Goal: Task Accomplishment & Management: Use online tool/utility

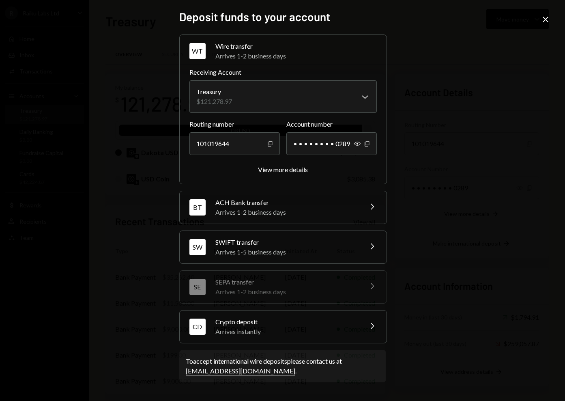
click at [291, 170] on div "View more details" at bounding box center [283, 169] width 50 height 8
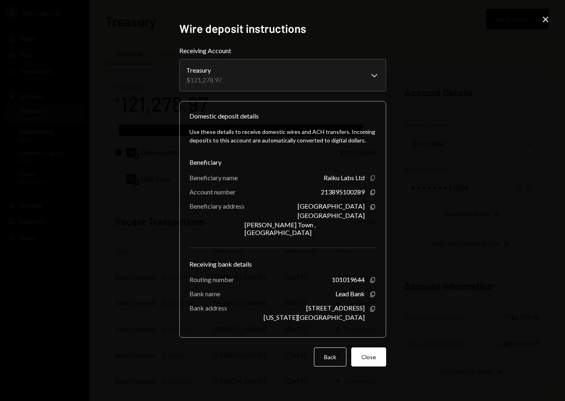
click at [373, 181] on icon "Copy" at bounding box center [372, 178] width 6 height 6
click at [371, 199] on div "Use these details to receive domestic wires and ACH transfers. Incoming deposit…" at bounding box center [282, 224] width 186 height 206
click at [372, 195] on icon "Copy" at bounding box center [372, 192] width 6 height 6
click at [375, 277] on icon "Copy" at bounding box center [372, 279] width 6 height 6
click at [373, 292] on icon "Copy" at bounding box center [372, 294] width 6 height 6
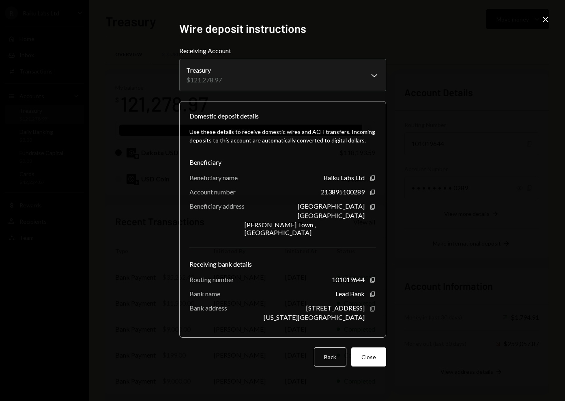
click at [372, 305] on icon "Copy" at bounding box center [372, 308] width 6 height 6
click at [372, 210] on icon "Copy" at bounding box center [372, 207] width 6 height 6
click at [371, 356] on button "Close" at bounding box center [368, 356] width 35 height 19
